Goal: Information Seeking & Learning: Learn about a topic

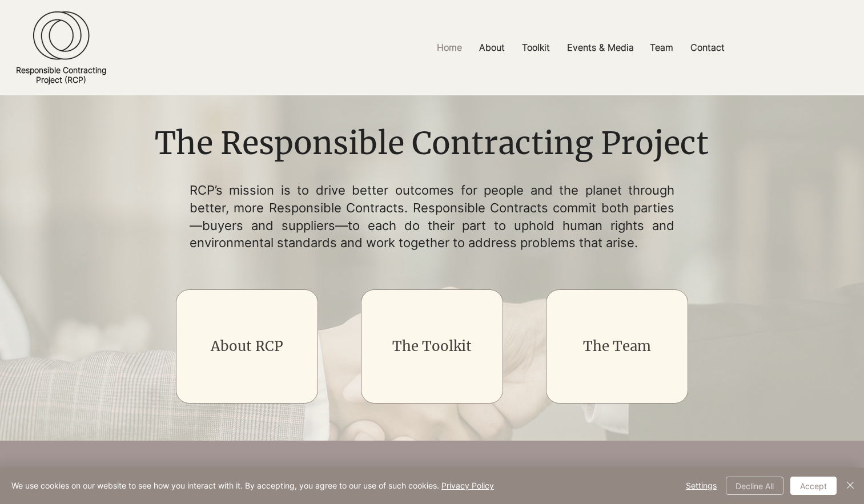
click at [747, 483] on button "Decline All" at bounding box center [755, 486] width 58 height 18
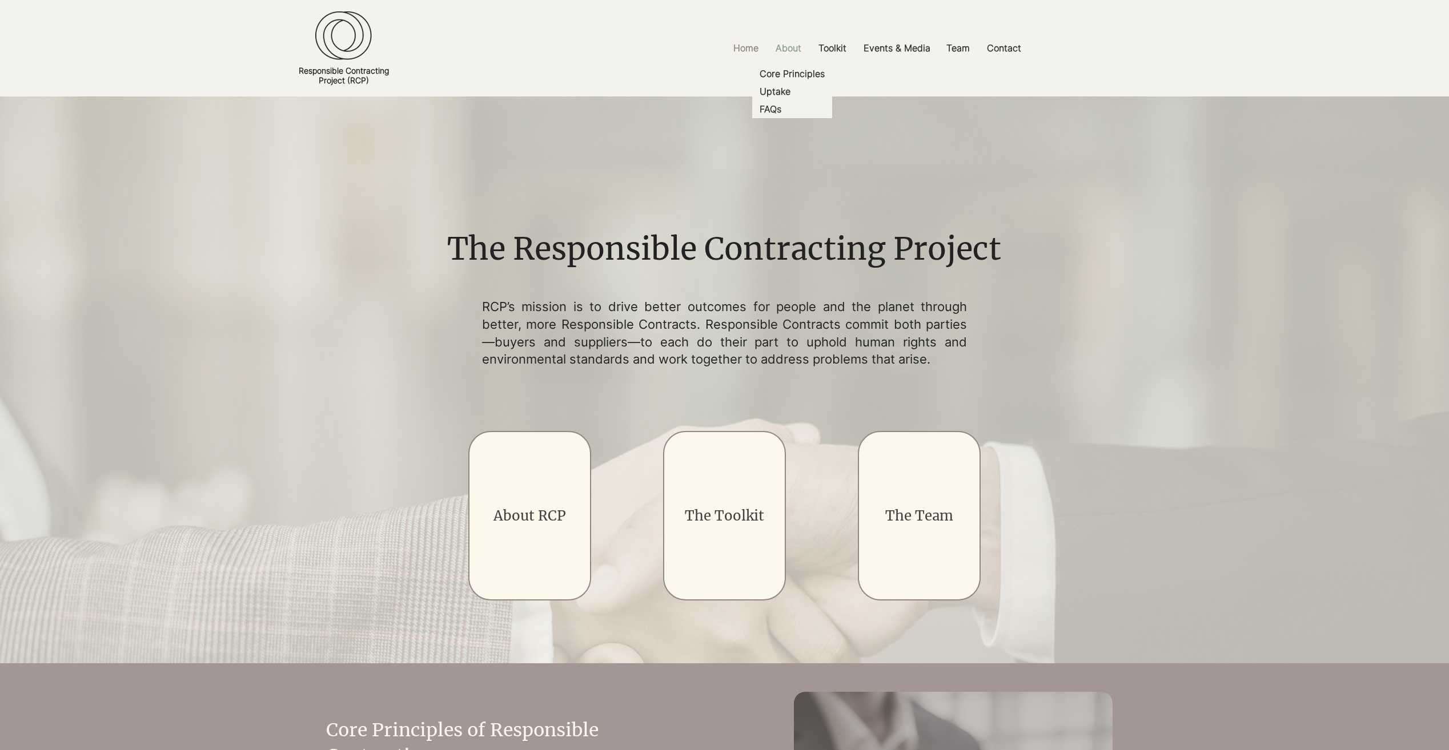
click at [793, 51] on p "About" at bounding box center [788, 48] width 37 height 26
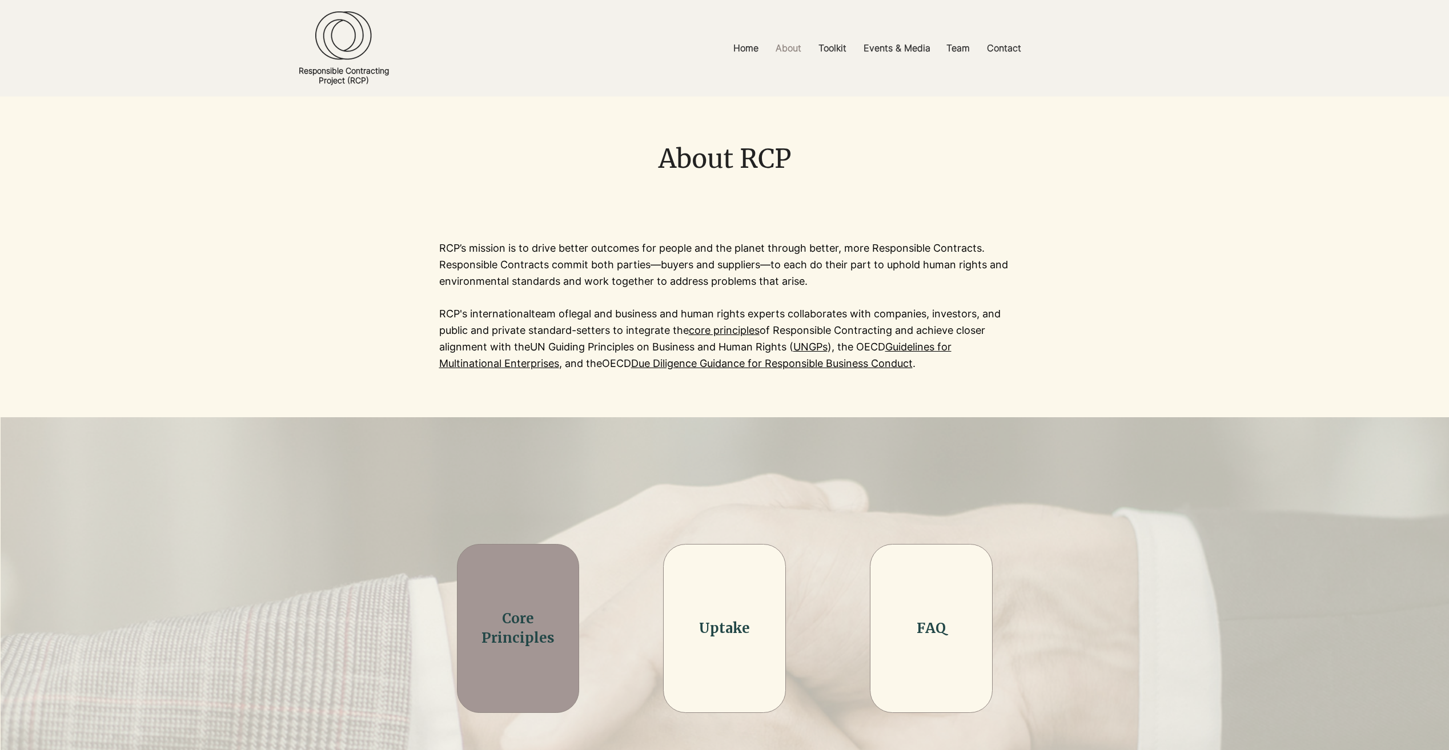
click at [537, 504] on h2 "Core Principles" at bounding box center [518, 628] width 98 height 38
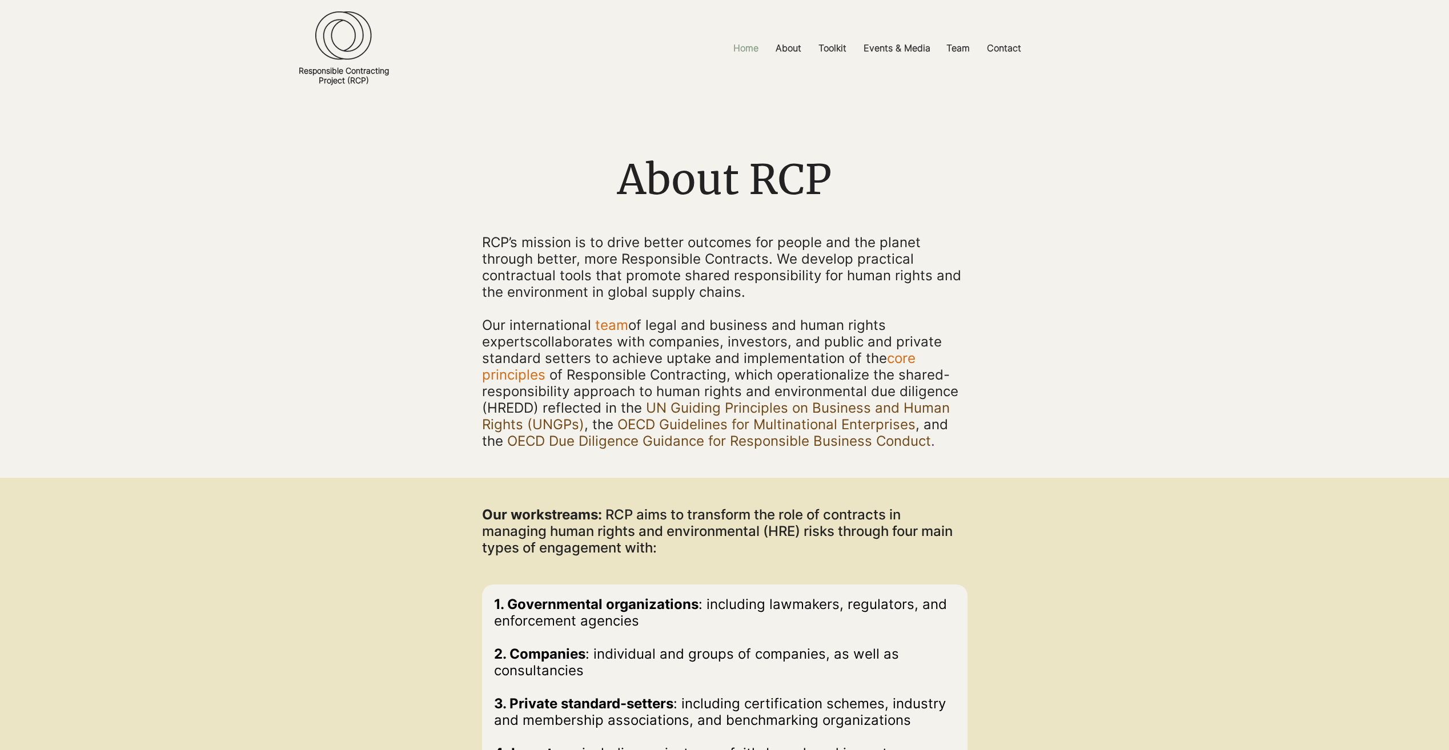
click at [746, 42] on p "Home" at bounding box center [745, 48] width 37 height 26
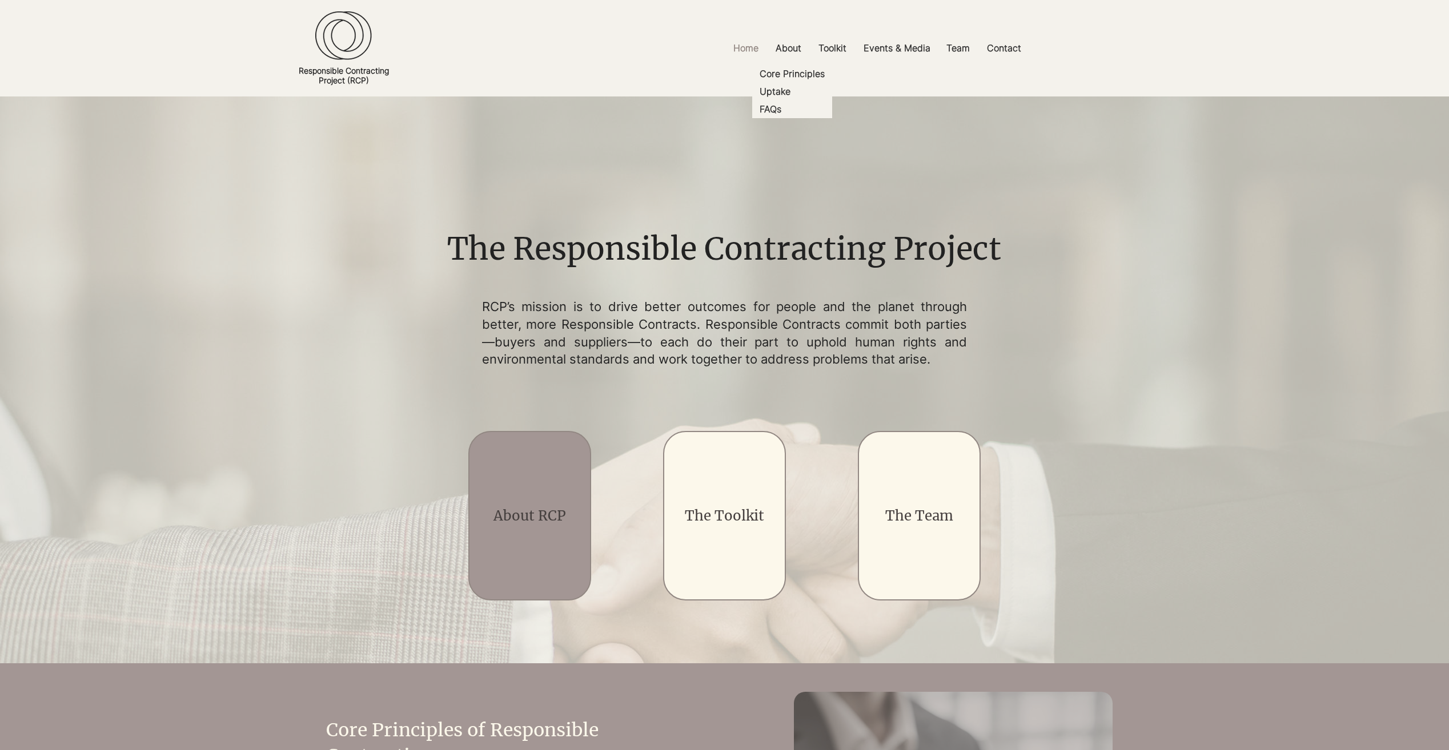
click at [552, 515] on link "About RCP" at bounding box center [529, 516] width 73 height 18
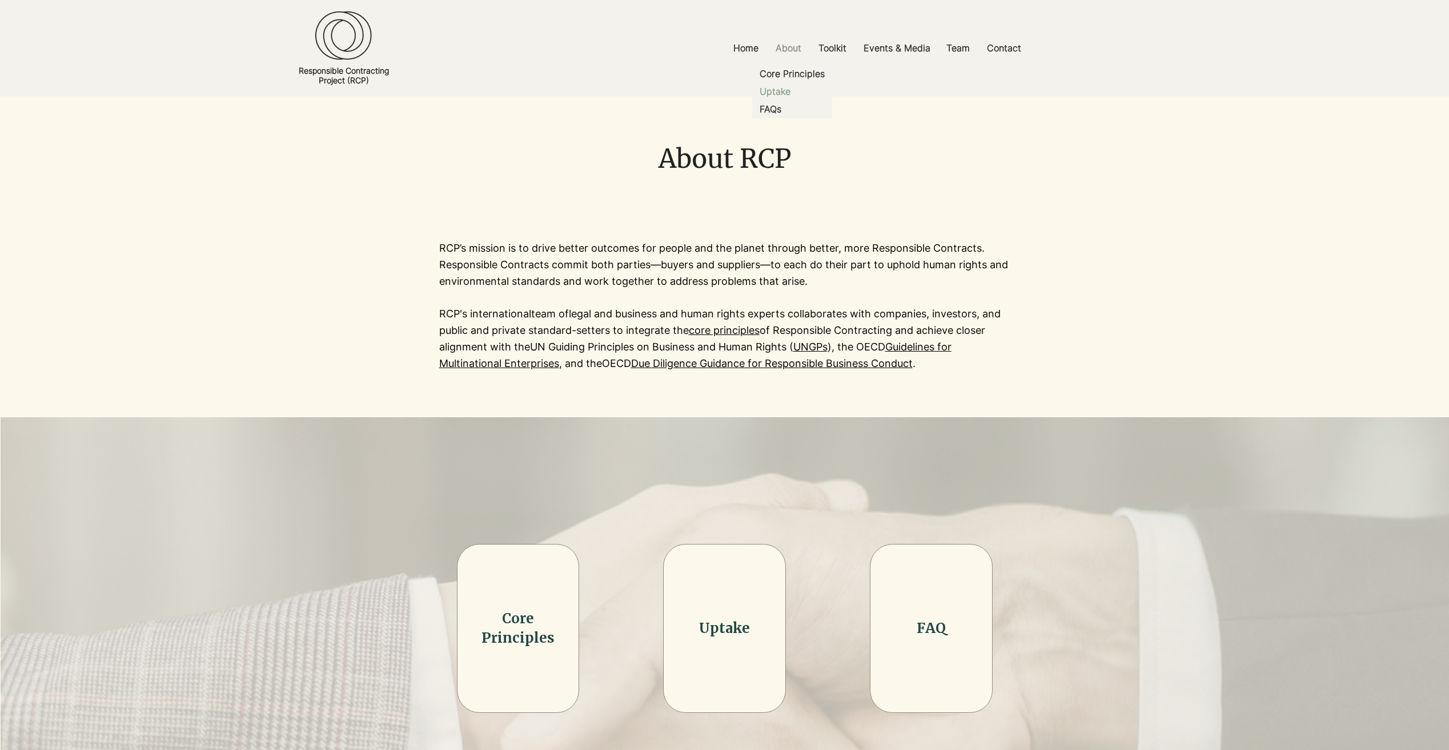
click at [778, 90] on p "Uptake" at bounding box center [775, 92] width 40 height 18
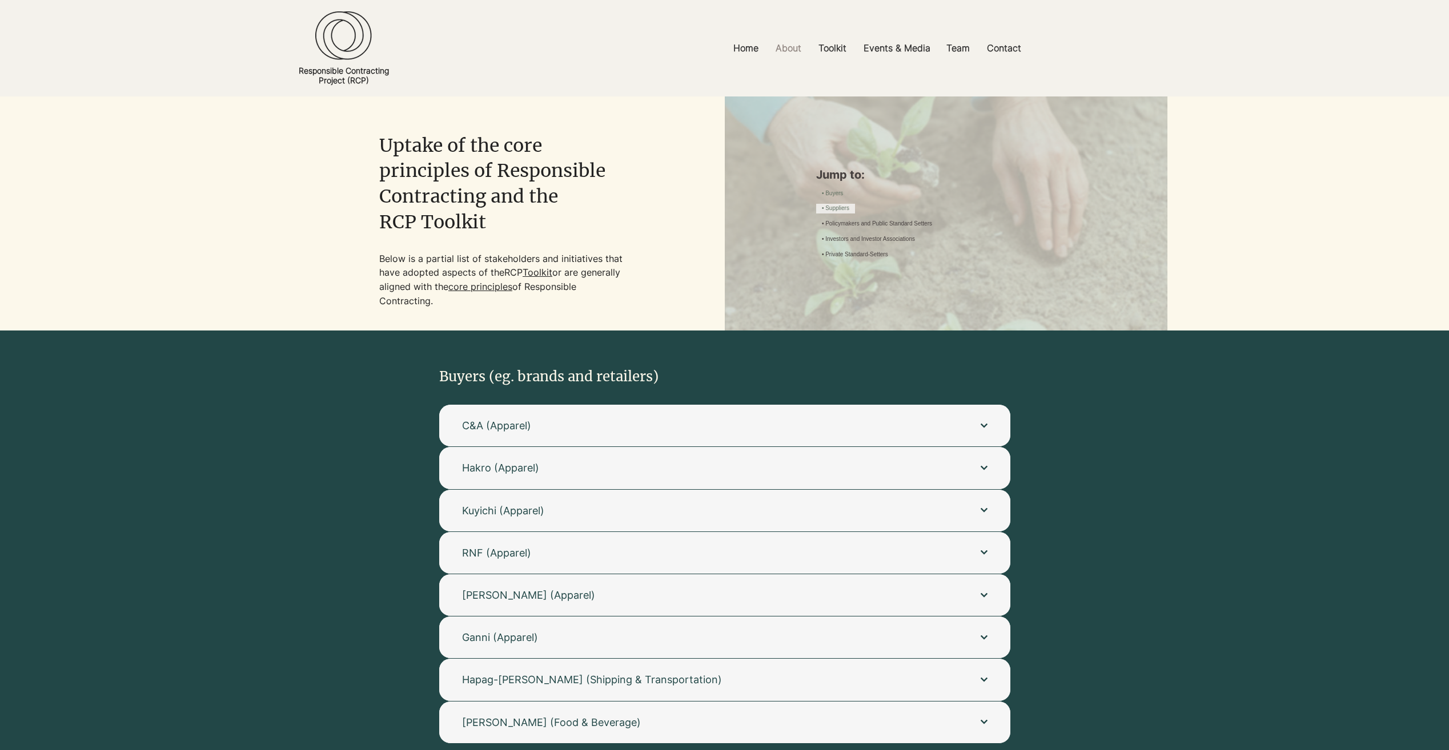
click at [849, 204] on link "• Suppliers" at bounding box center [835, 208] width 27 height 9
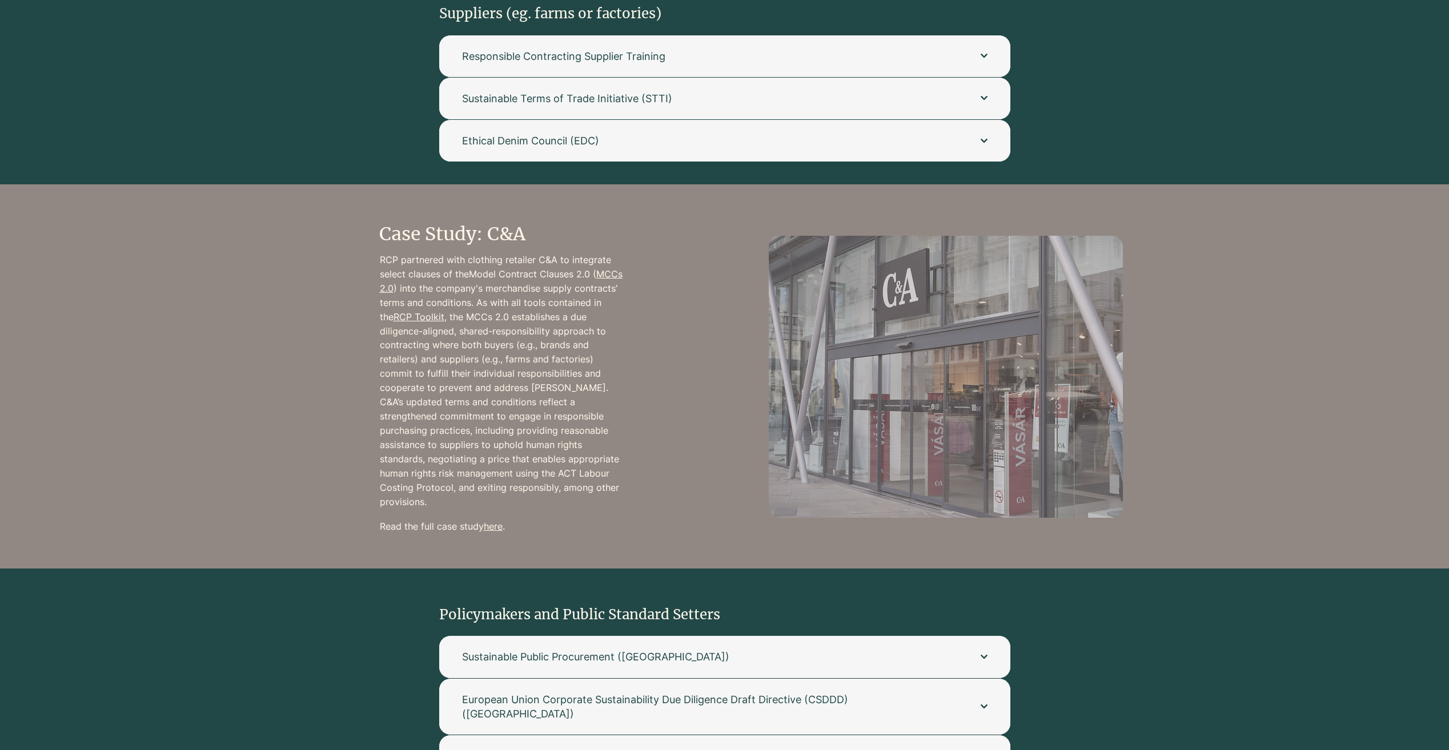
scroll to position [628, 0]
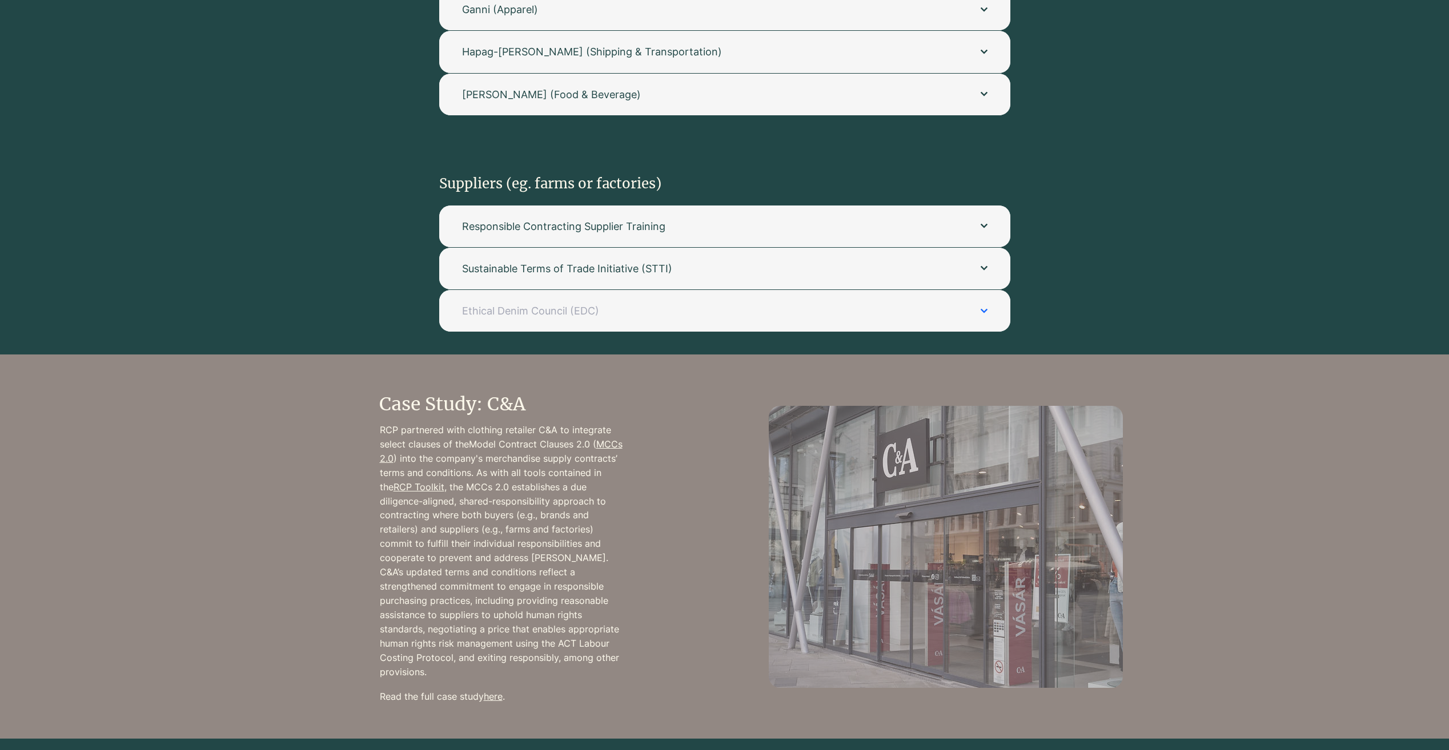
click at [713, 308] on span "Ethical Denim Council (EDC)" at bounding box center [710, 311] width 496 height 14
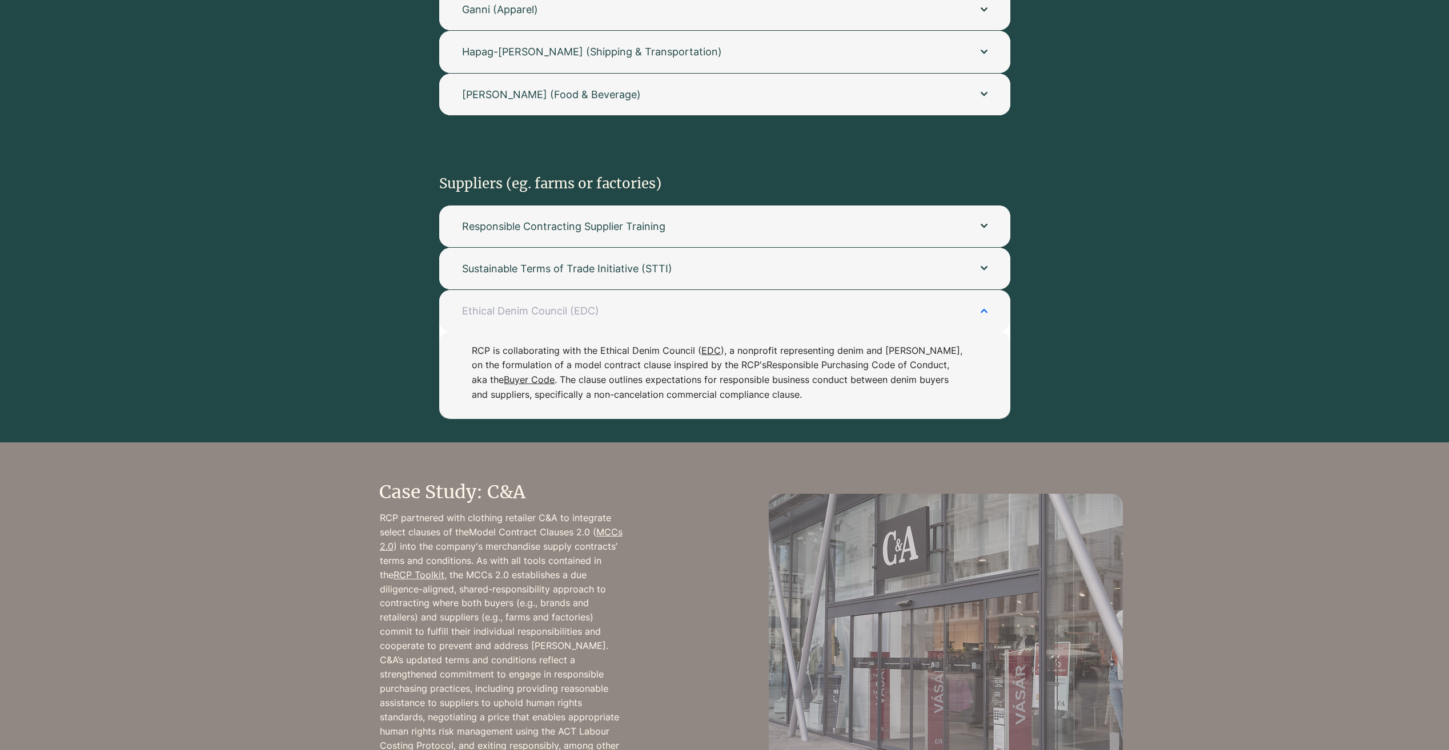
click at [718, 304] on span "Ethical Denim Council (EDC)" at bounding box center [710, 311] width 496 height 14
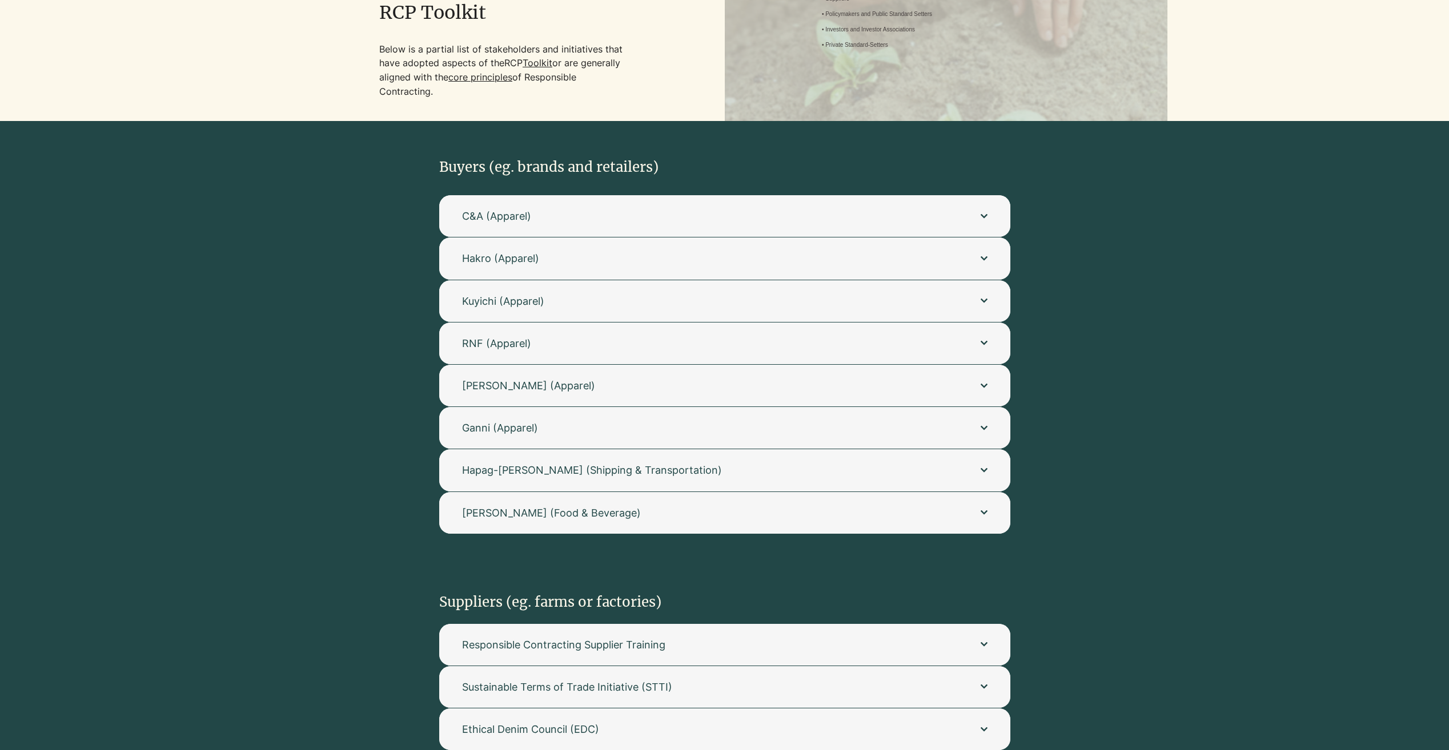
scroll to position [0, 0]
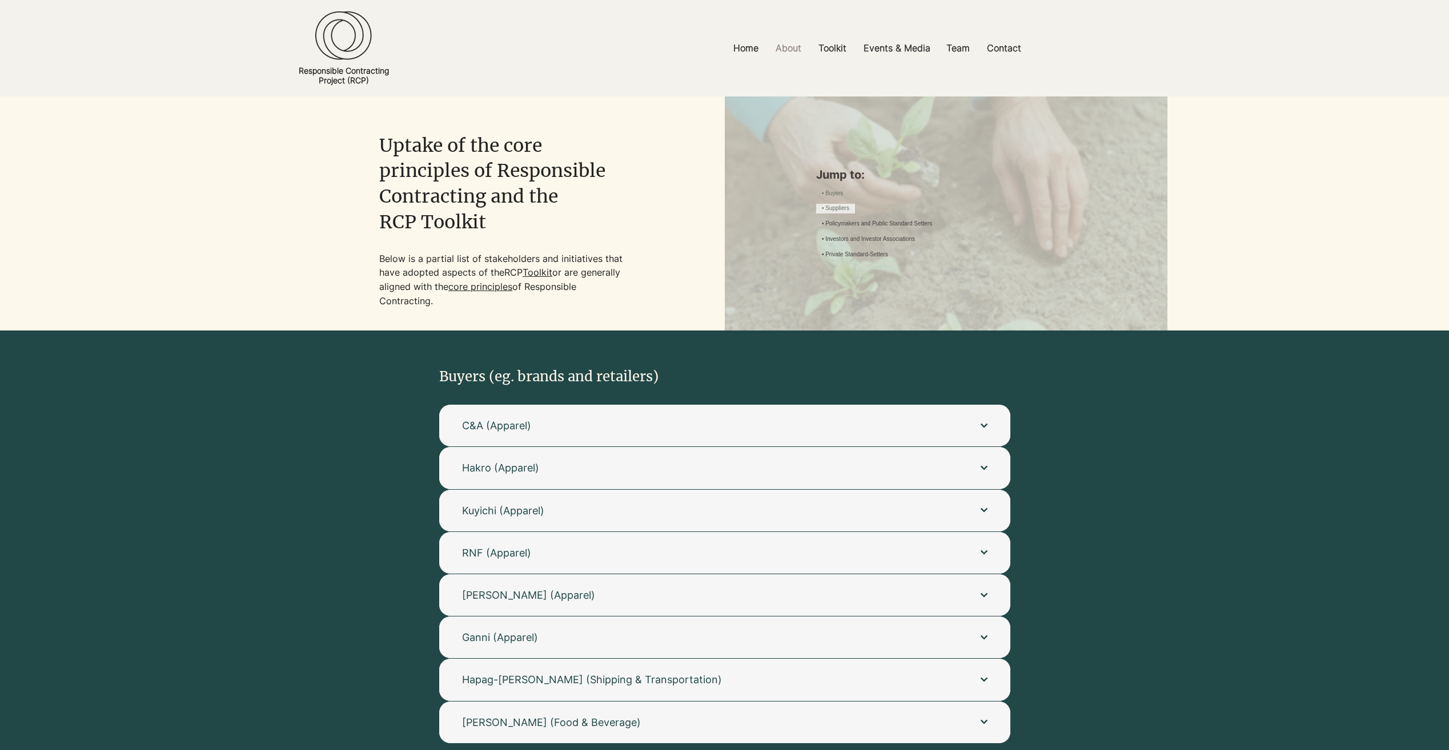
click at [849, 204] on link "• Suppliers" at bounding box center [835, 208] width 27 height 9
click at [832, 190] on link "• Buyers" at bounding box center [832, 194] width 21 height 8
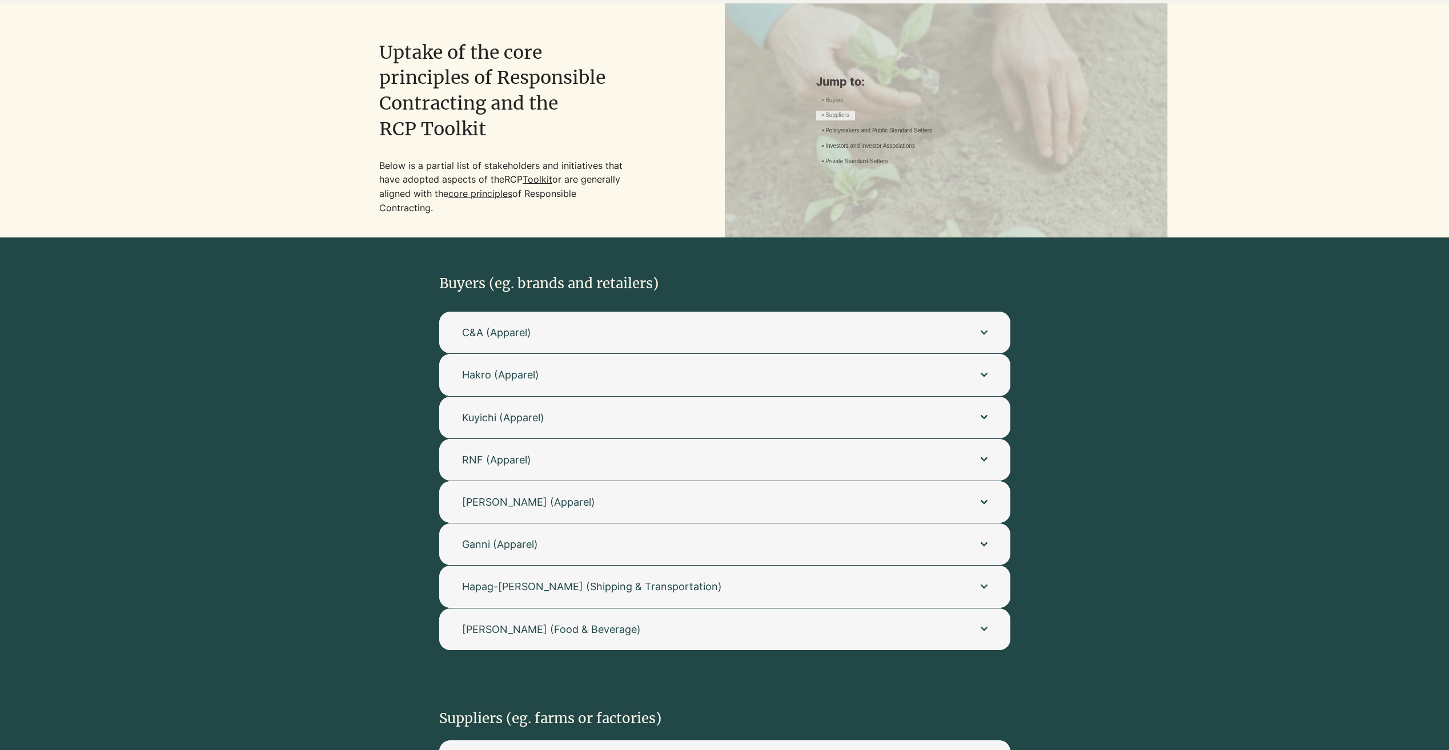
scroll to position [97, 0]
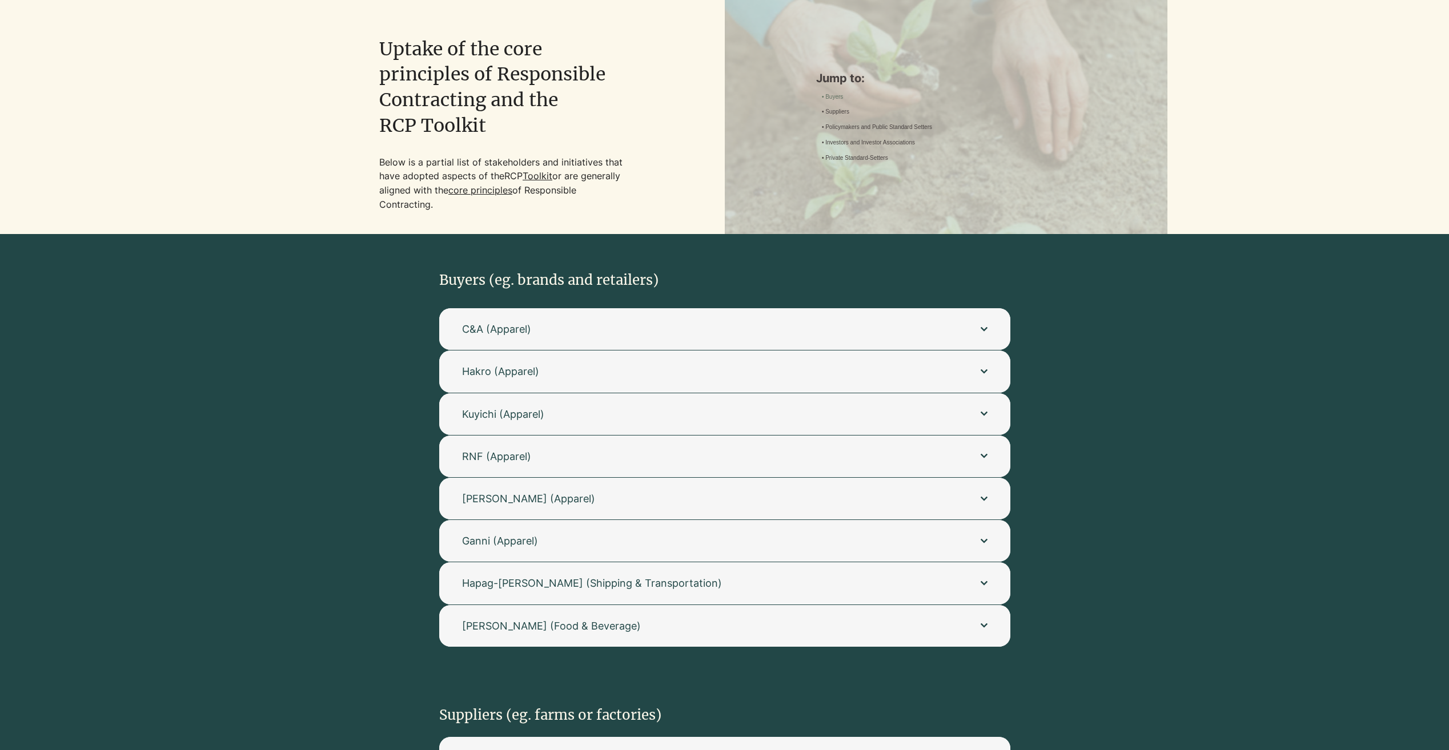
click at [841, 93] on link "• Buyers" at bounding box center [832, 97] width 21 height 8
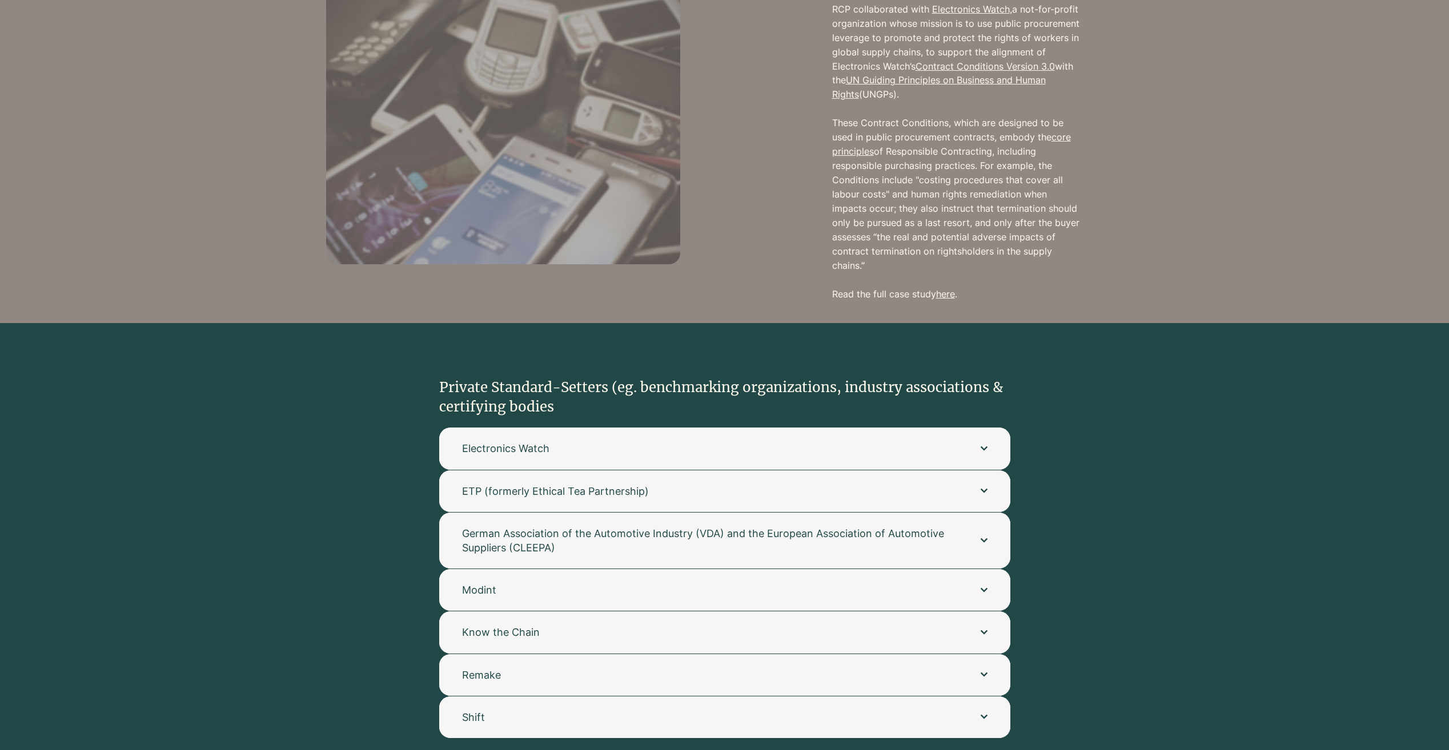
scroll to position [1981, 0]
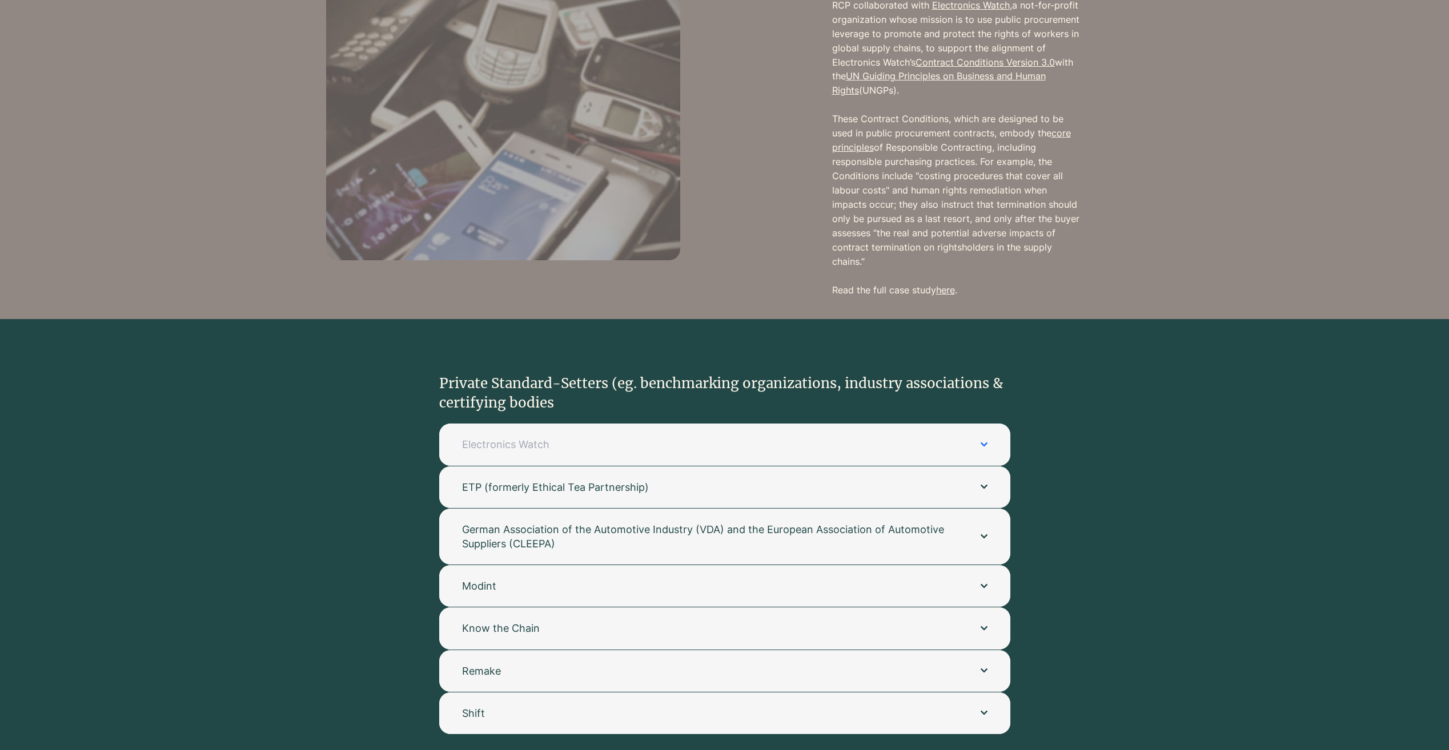
click at [589, 437] on span "Electronics Watch" at bounding box center [710, 444] width 496 height 14
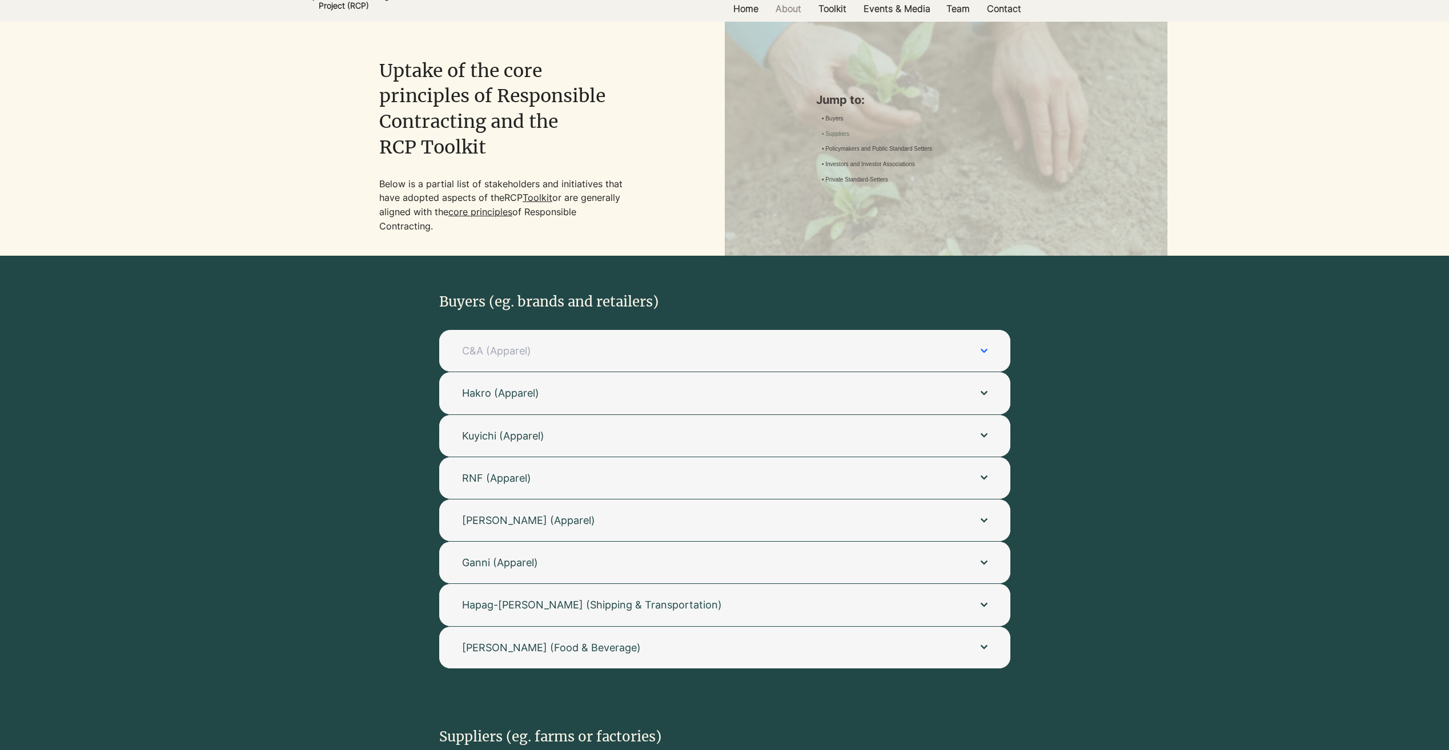
scroll to position [0, 0]
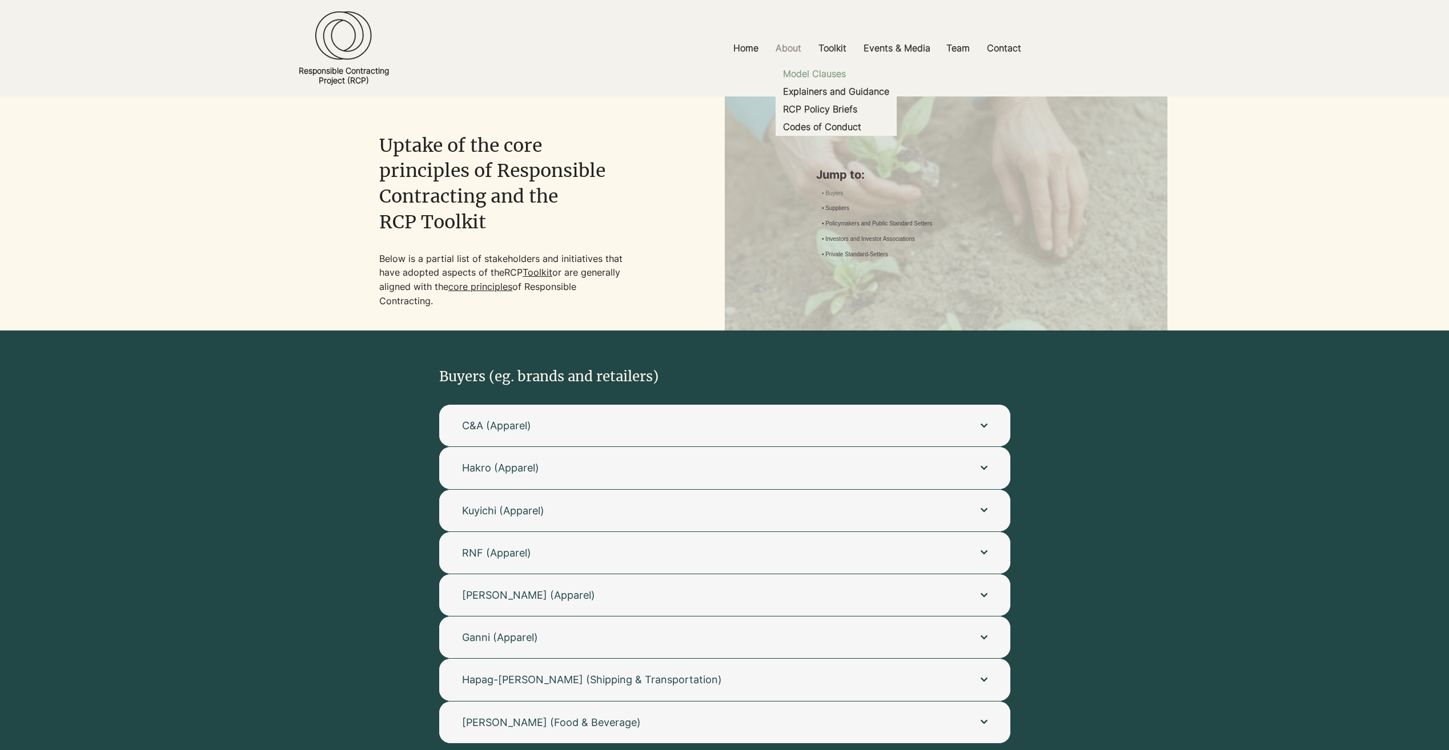
click at [807, 73] on p "Model Clauses" at bounding box center [814, 74] width 72 height 18
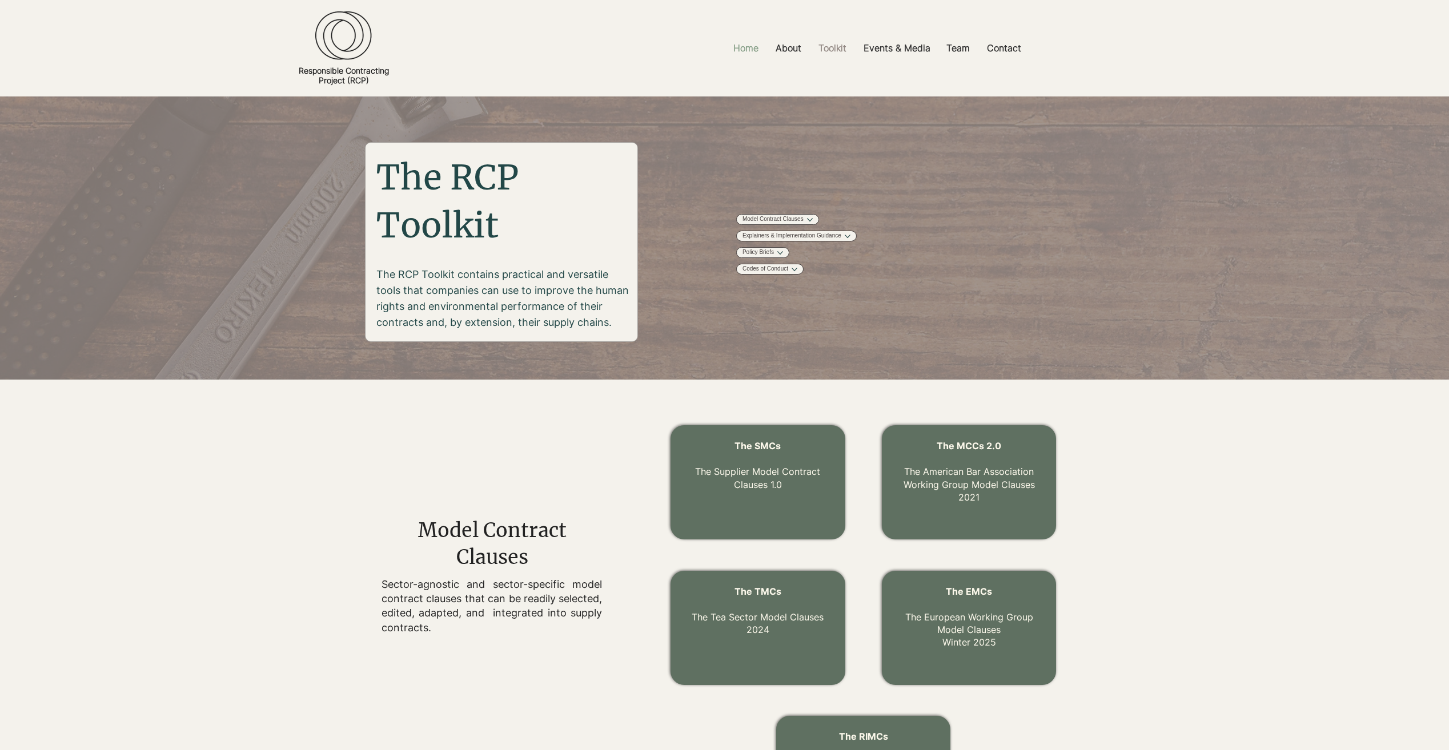
click at [742, 45] on p "Home" at bounding box center [745, 48] width 37 height 26
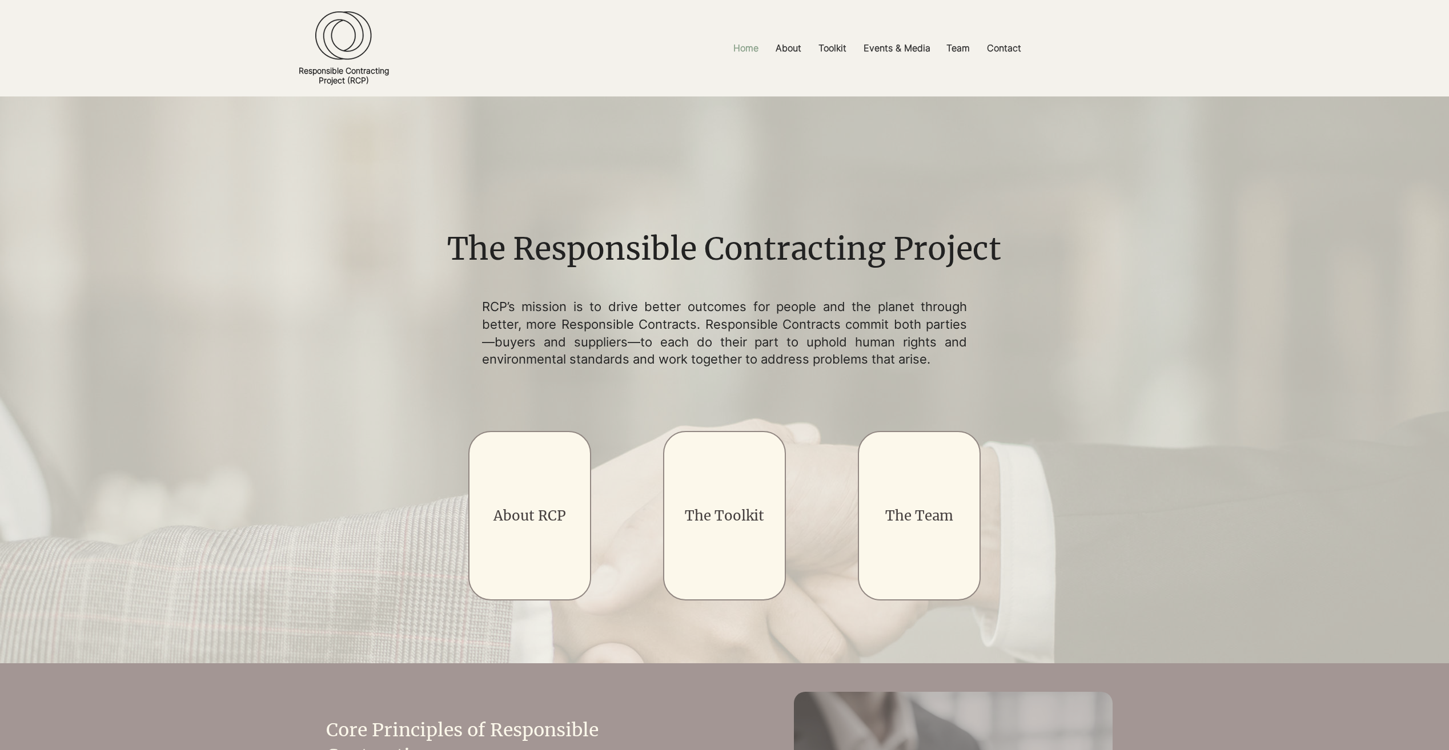
click at [743, 49] on p "Home" at bounding box center [745, 48] width 37 height 26
click at [815, 73] on p "Model Clauses" at bounding box center [814, 74] width 72 height 18
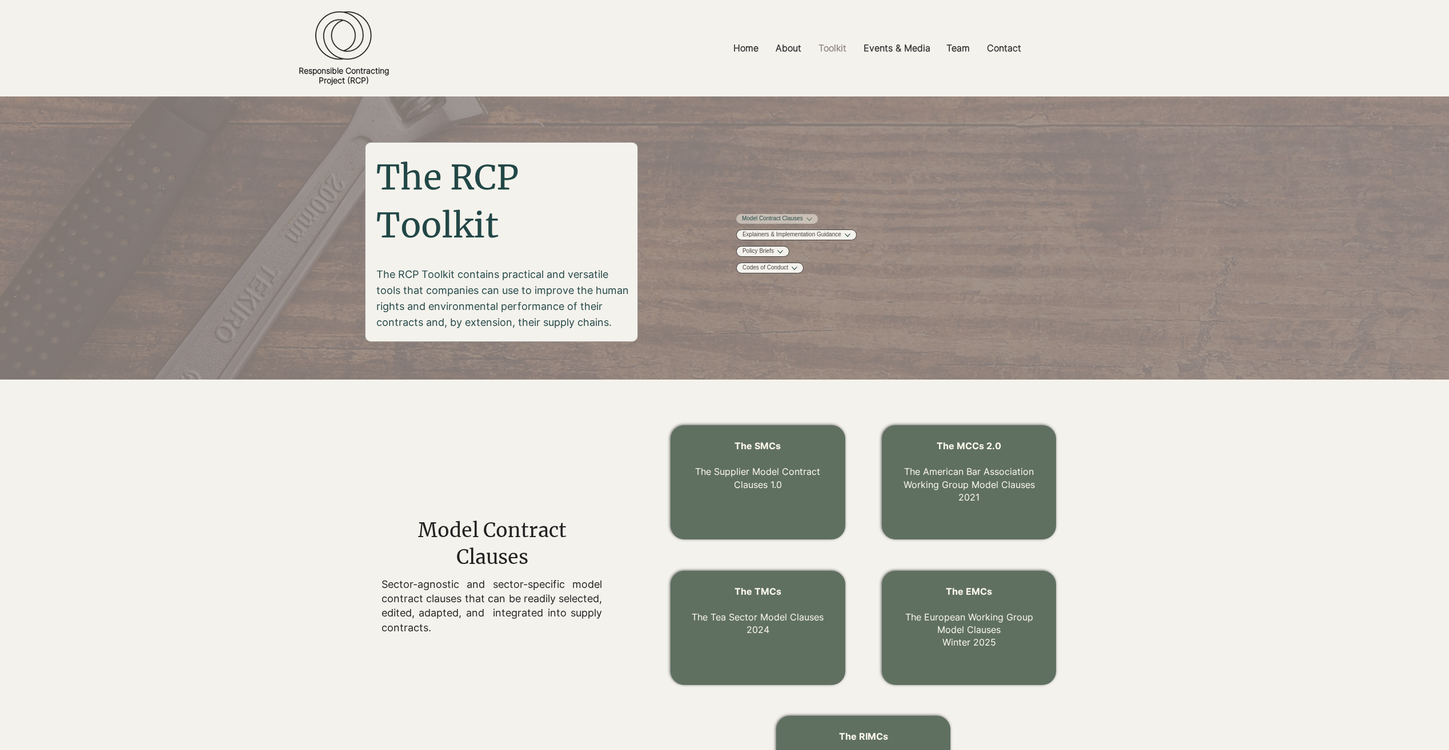
click at [812, 218] on button "More Model Contract Clauses pages" at bounding box center [809, 219] width 6 height 6
click at [803, 215] on link "Model Contract Clauses" at bounding box center [772, 219] width 61 height 9
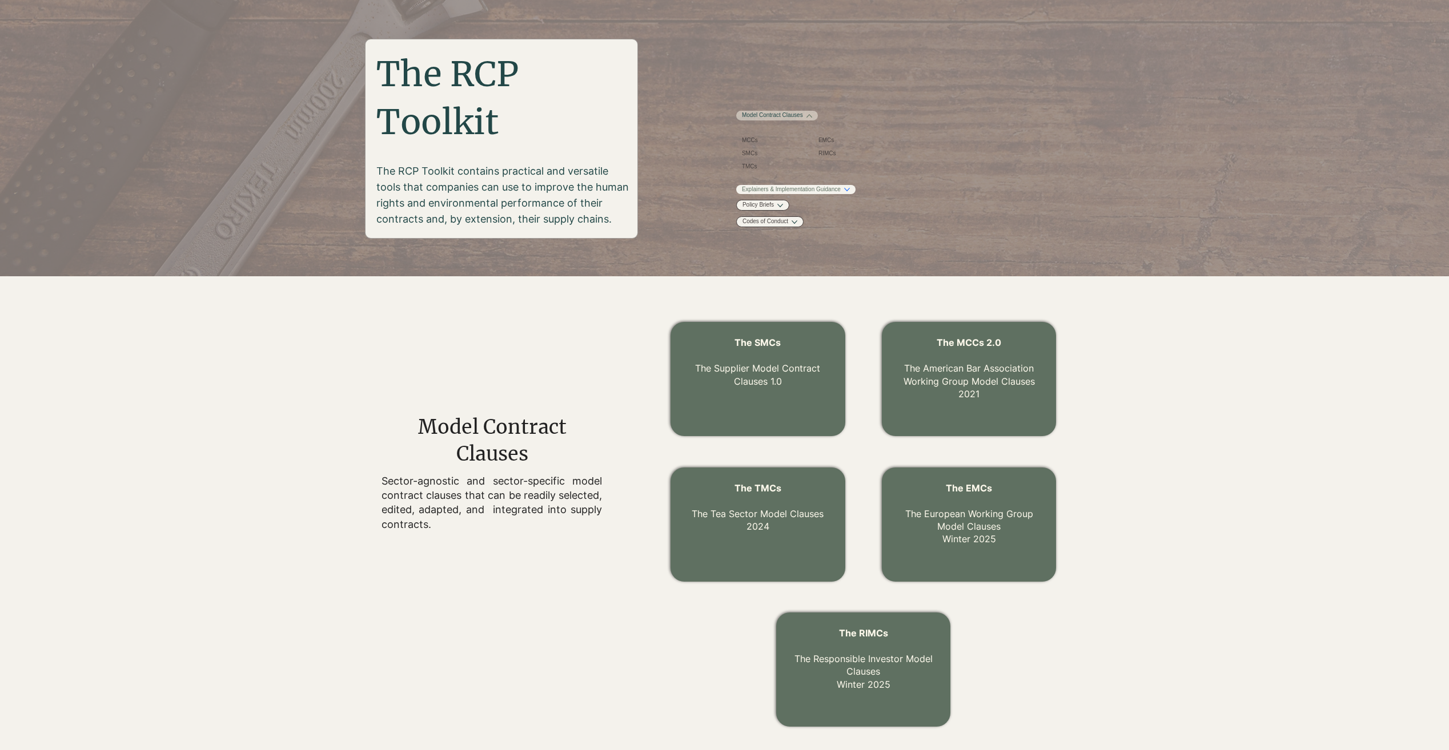
scroll to position [99, 0]
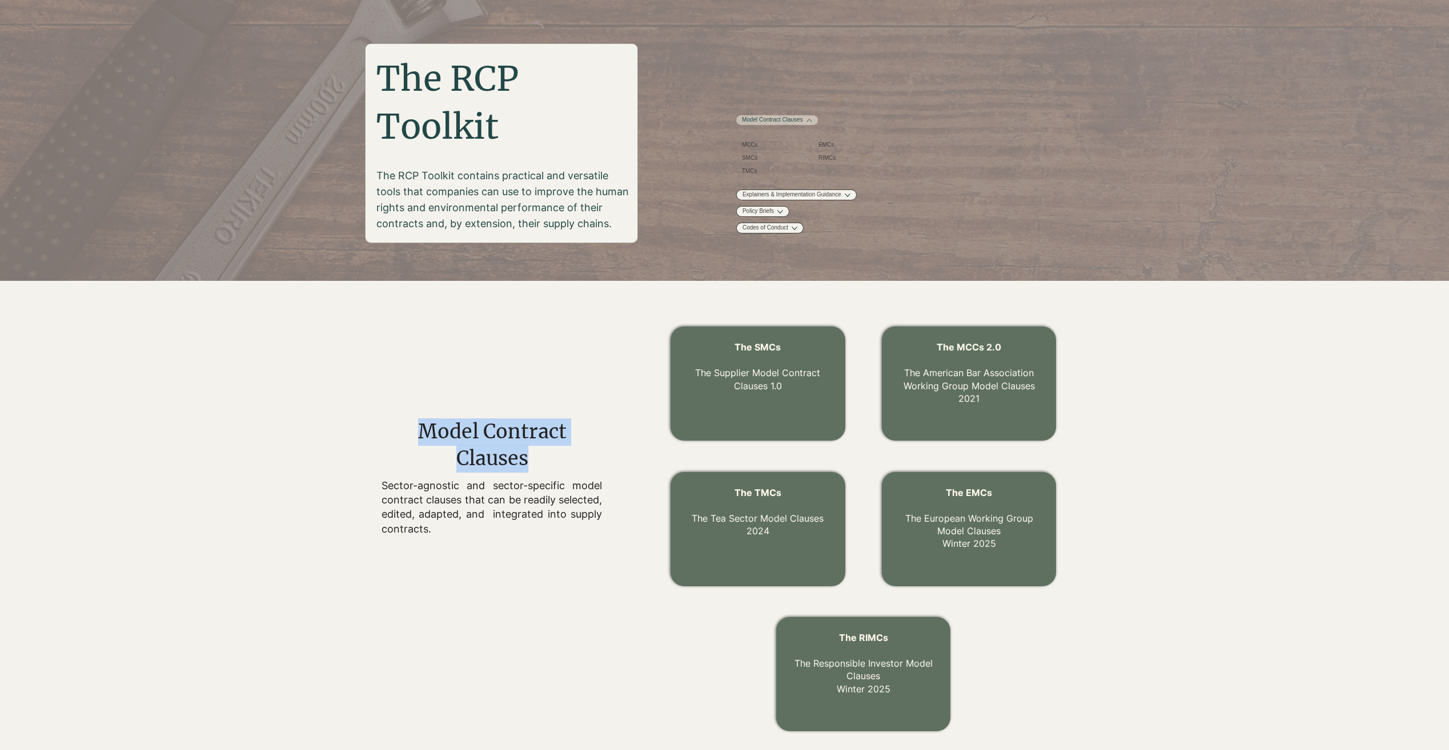
drag, startPoint x: 420, startPoint y: 432, endPoint x: 569, endPoint y: 458, distance: 150.8
click at [569, 458] on h2 "Model Contract Clauses" at bounding box center [492, 446] width 222 height 54
drag, startPoint x: 569, startPoint y: 458, endPoint x: 480, endPoint y: 387, distance: 113.7
click at [481, 387] on div at bounding box center [459, 530] width 354 height 440
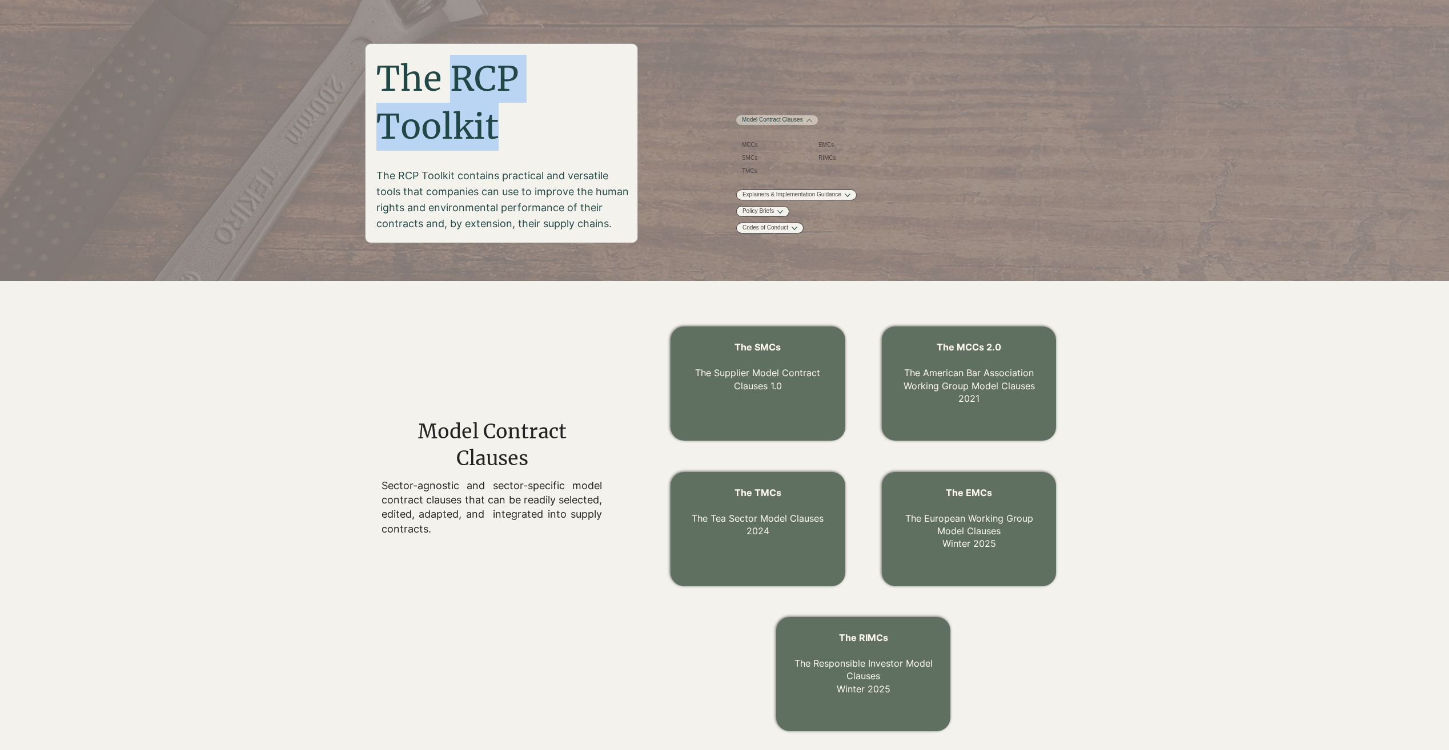
drag, startPoint x: 454, startPoint y: 82, endPoint x: 505, endPoint y: 119, distance: 62.9
click at [505, 119] on h2 "The RCP Toolkit" at bounding box center [507, 103] width 262 height 96
drag, startPoint x: 505, startPoint y: 119, endPoint x: 510, endPoint y: 144, distance: 26.2
click at [510, 144] on h2 "The RCP Toolkit" at bounding box center [507, 103] width 262 height 96
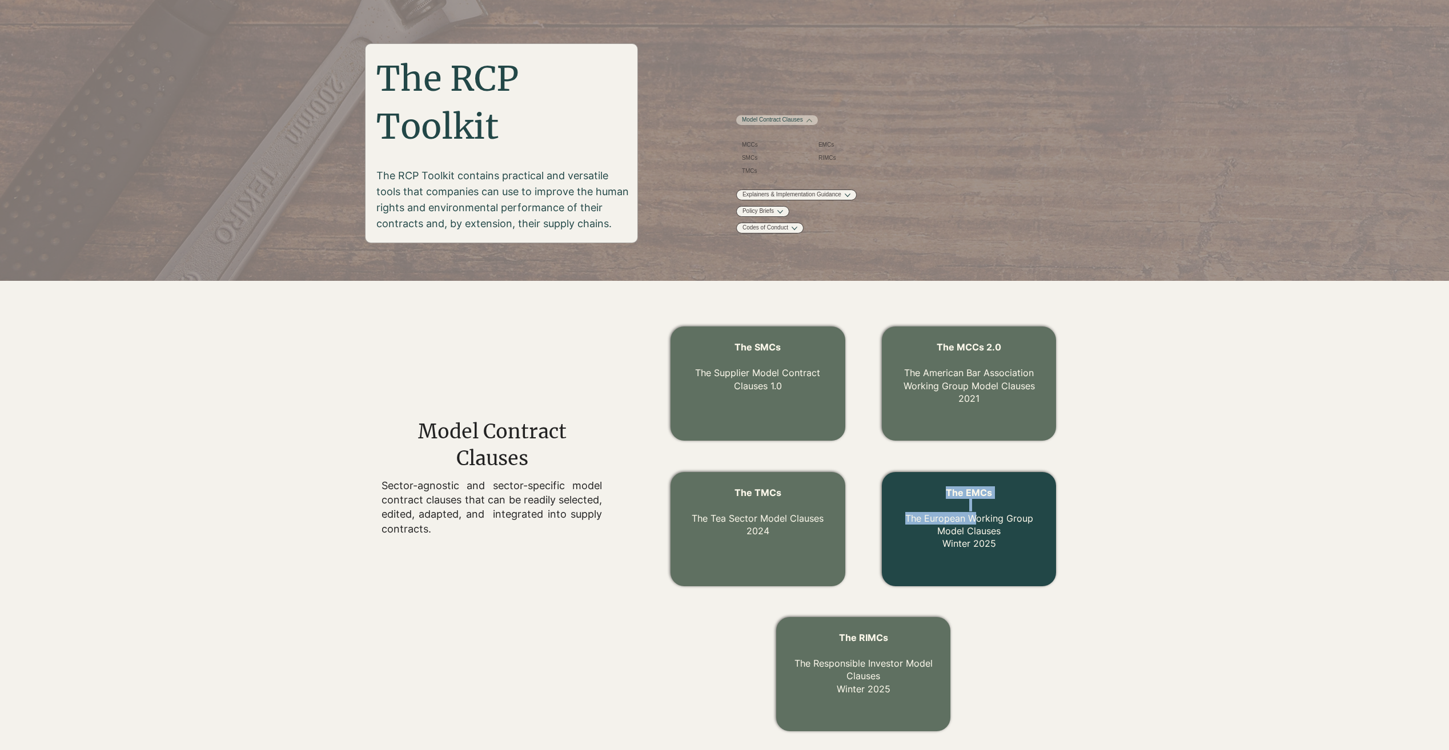
drag, startPoint x: 970, startPoint y: 511, endPoint x: 971, endPoint y: 518, distance: 7.4
click at [971, 518] on div "The EMCs The European Working Group Model Clauses Winter 2025" at bounding box center [969, 529] width 174 height 114
drag, startPoint x: 971, startPoint y: 518, endPoint x: 1099, endPoint y: 552, distance: 132.3
click at [1099, 552] on div at bounding box center [901, 530] width 531 height 440
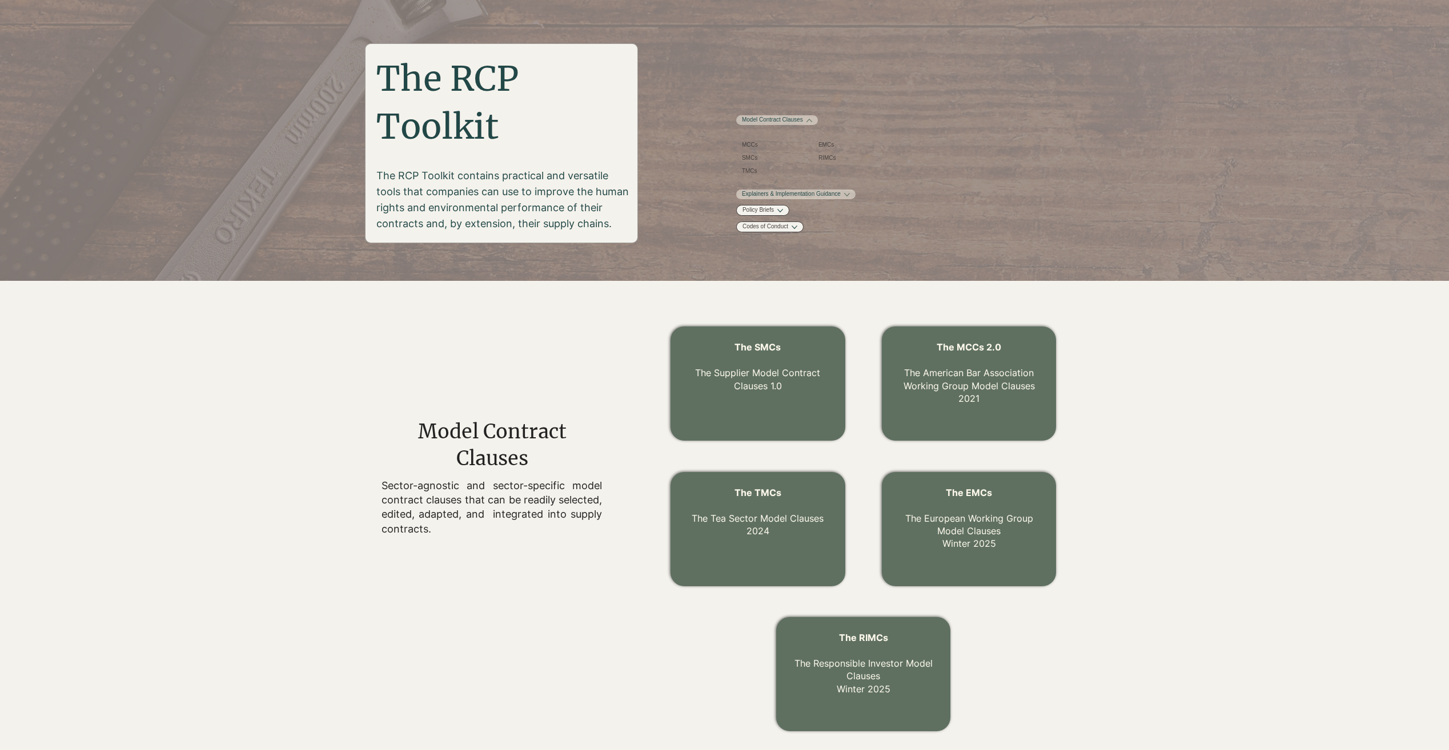
click at [829, 199] on link "Explainers & Implementation Guidance" at bounding box center [791, 194] width 99 height 9
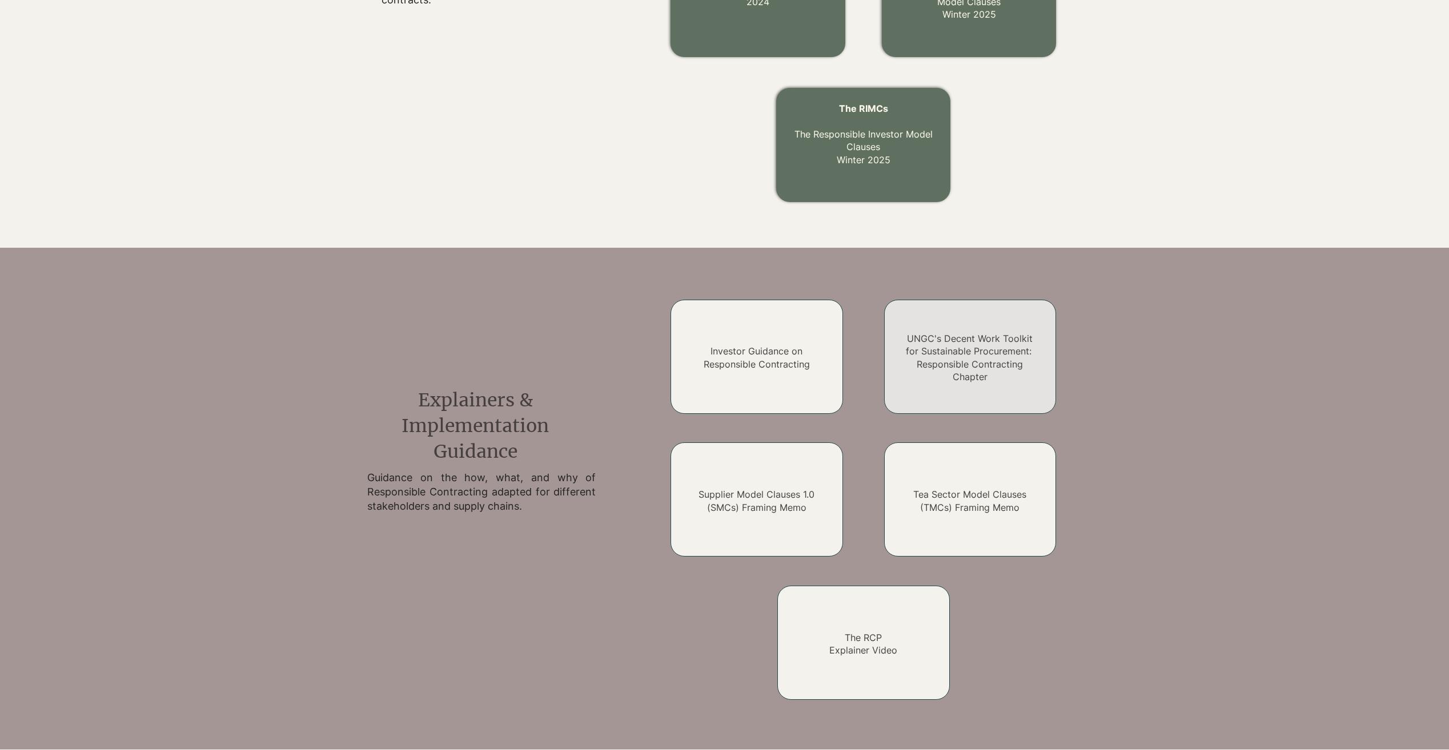
scroll to position [0, 0]
